Goal: Task Accomplishment & Management: Manage account settings

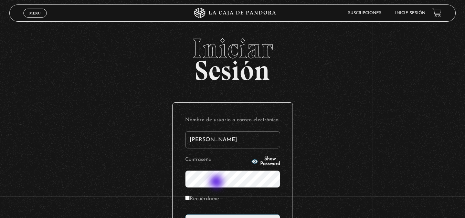
type input "[PERSON_NAME]"
click at [260, 162] on span "Show Password" at bounding box center [270, 162] width 20 height 10
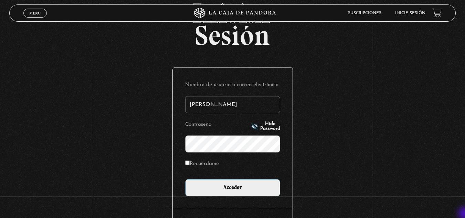
scroll to position [41, 0]
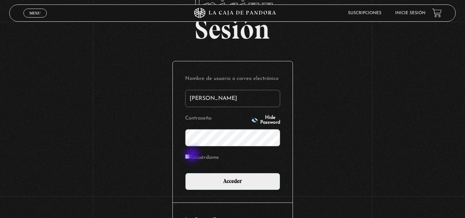
click at [193, 155] on label "Recuérdame" at bounding box center [202, 158] width 34 height 11
click at [190, 155] on input "Recuérdame" at bounding box center [187, 156] width 4 height 4
checkbox input "true"
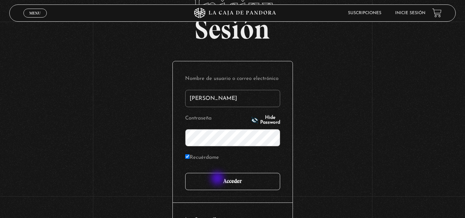
click at [218, 179] on input "Acceder" at bounding box center [232, 181] width 95 height 17
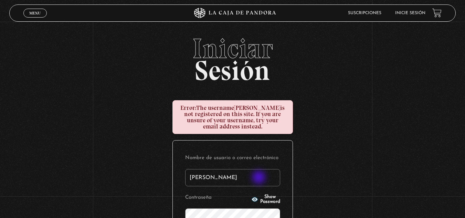
click at [260, 178] on input "sandra rojas piedra" at bounding box center [232, 177] width 95 height 17
click at [212, 178] on input "sandra rojas piedra" at bounding box center [232, 177] width 95 height 17
click at [207, 178] on input "sandra rojas piedra" at bounding box center [232, 177] width 95 height 17
click at [211, 178] on input "sandra rojas piedra" at bounding box center [232, 177] width 95 height 17
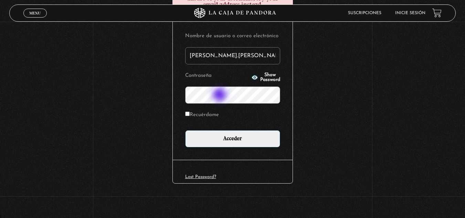
type input "sandra.rojas piedra"
click at [251, 75] on icon "button" at bounding box center [254, 77] width 7 height 7
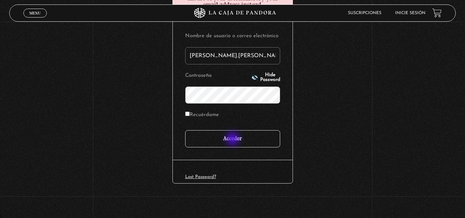
click at [234, 139] on input "Acceder" at bounding box center [232, 138] width 95 height 17
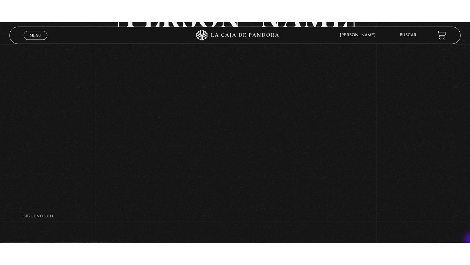
scroll to position [83, 0]
